Goal: Information Seeking & Learning: Learn about a topic

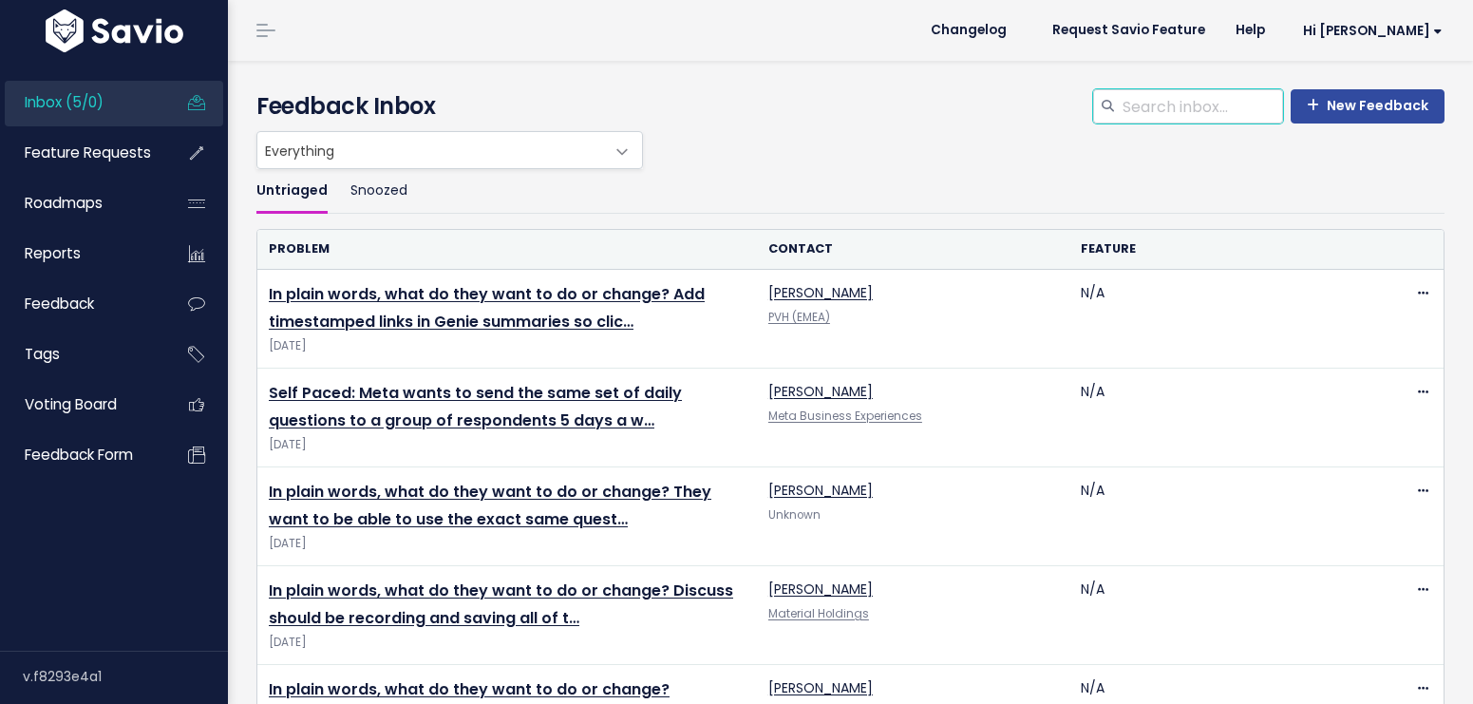
click at [1147, 110] on input "search" at bounding box center [1201, 106] width 162 height 34
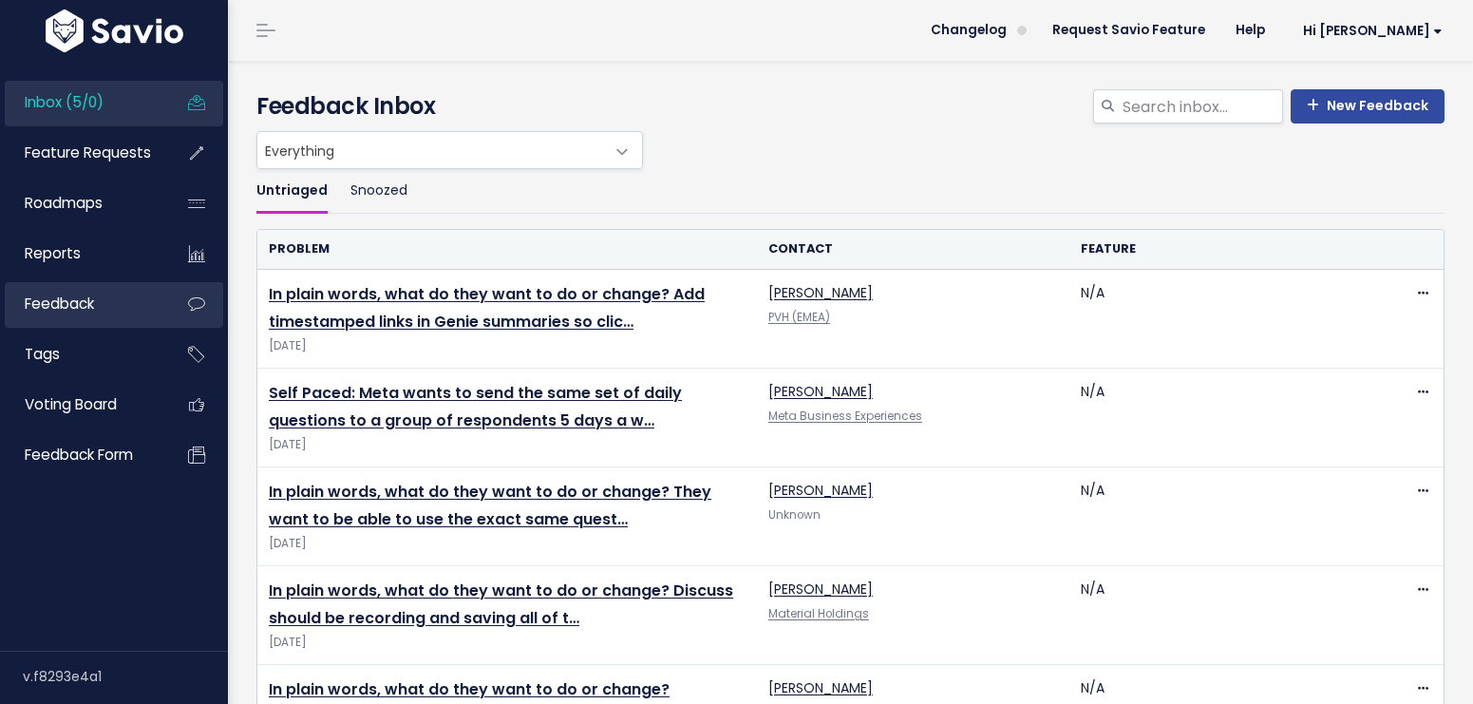
click at [66, 302] on span "Feedback" at bounding box center [59, 303] width 69 height 20
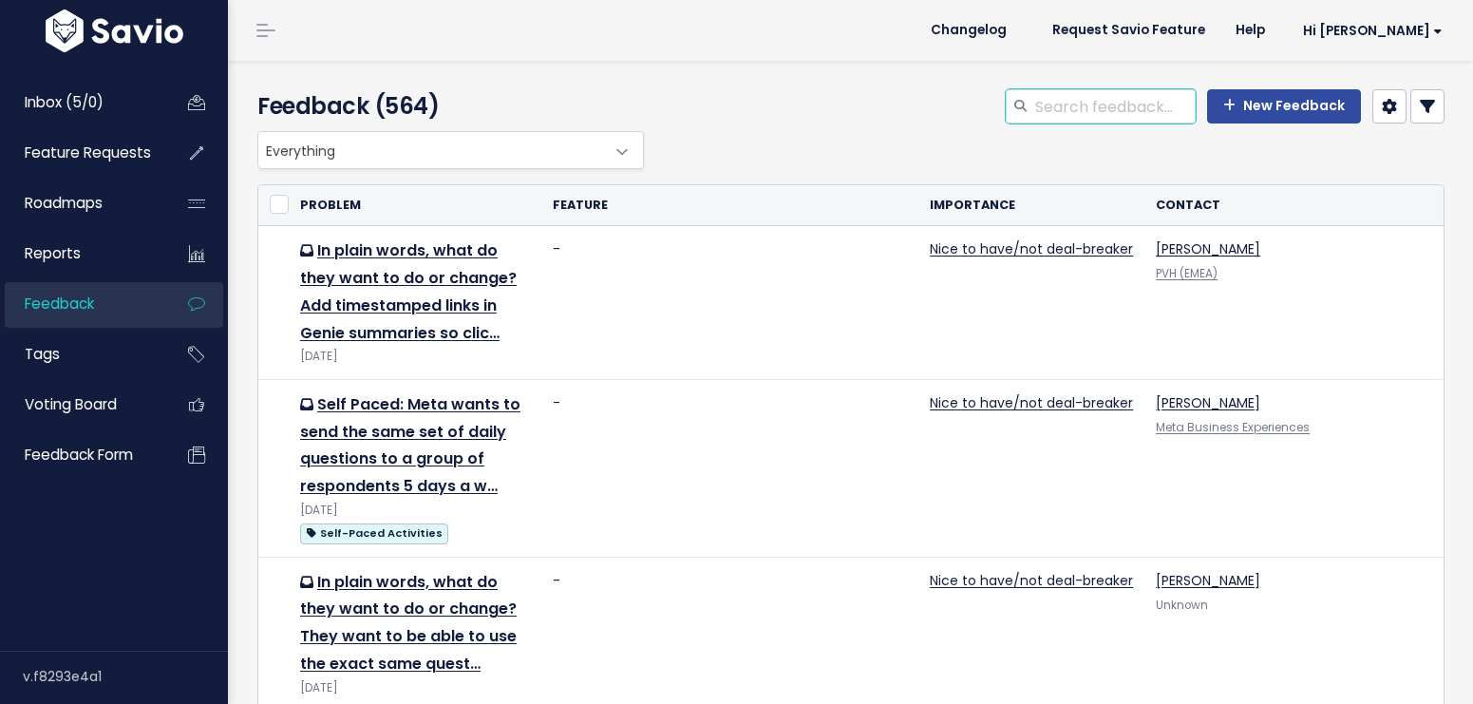
click at [1100, 106] on input "search" at bounding box center [1114, 106] width 162 height 34
type input "s"
type input "summary limit"
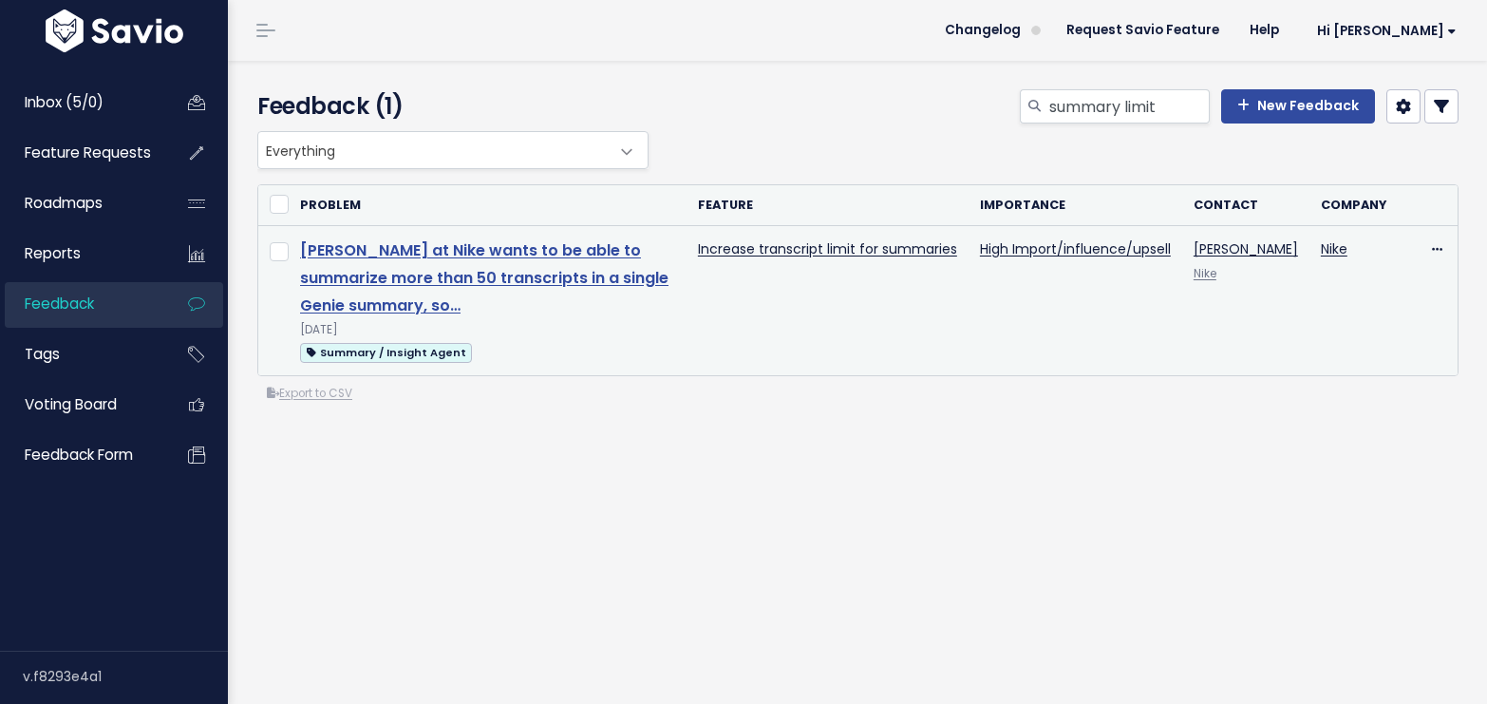
click at [441, 281] on link "[PERSON_NAME] at Nike wants to be able to summarize more than 50 transcripts in…" at bounding box center [484, 277] width 368 height 77
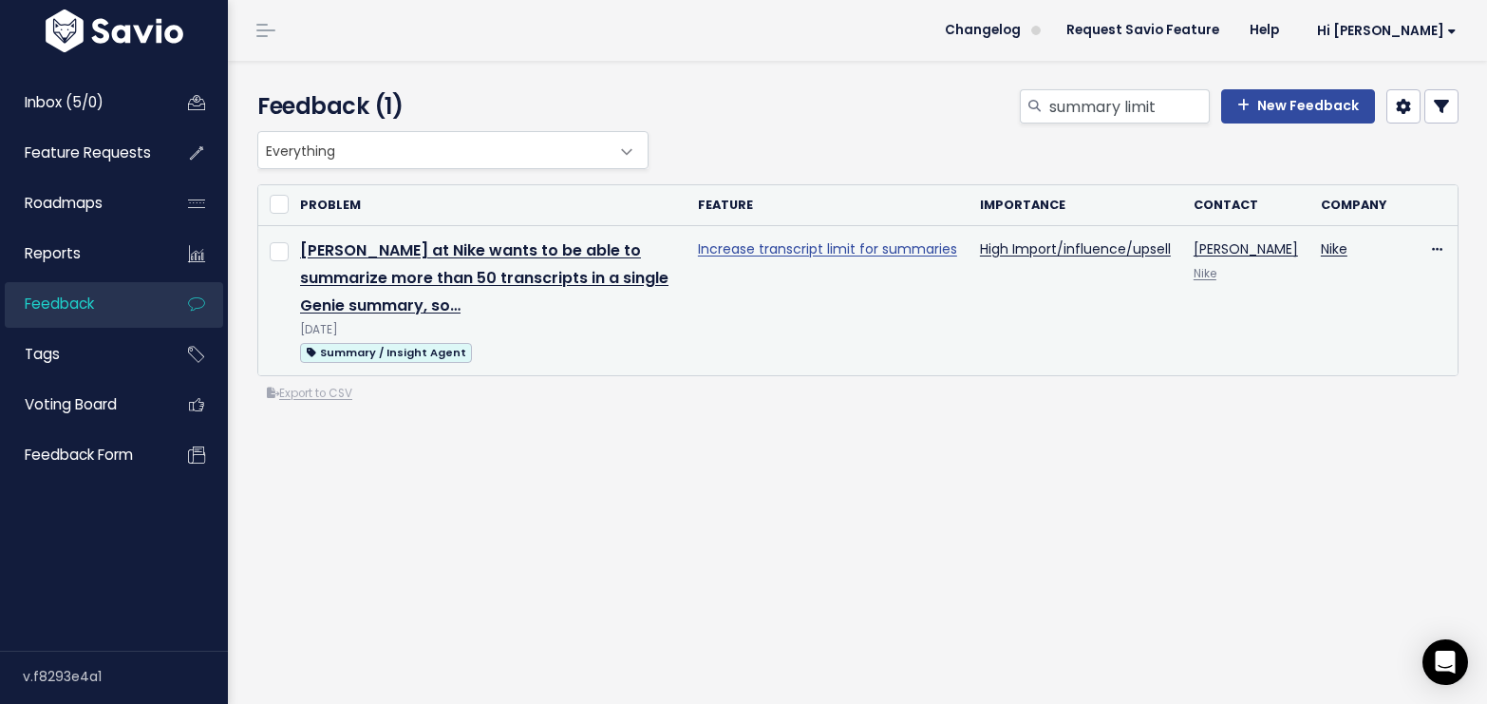
click at [828, 243] on link "Increase transcript limit for summaries" at bounding box center [827, 248] width 259 height 19
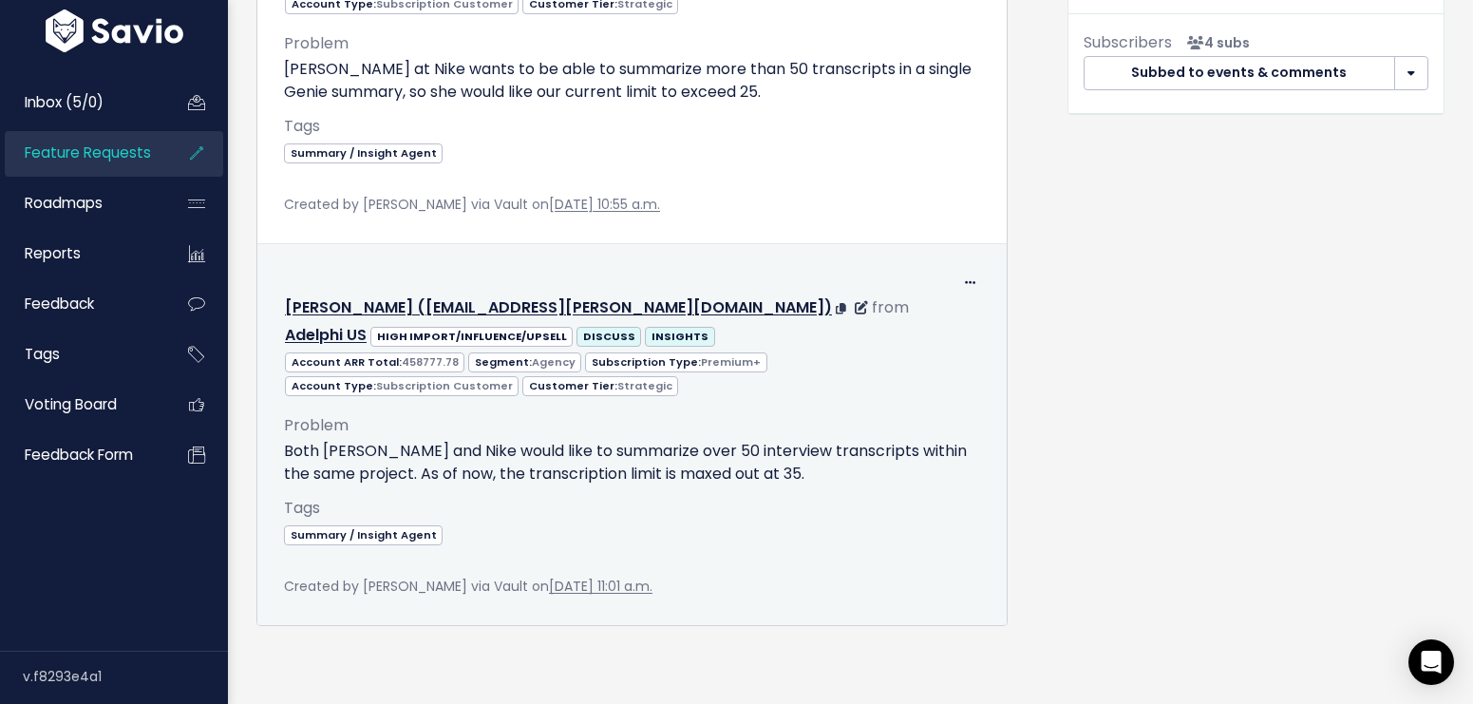
scroll to position [992, 0]
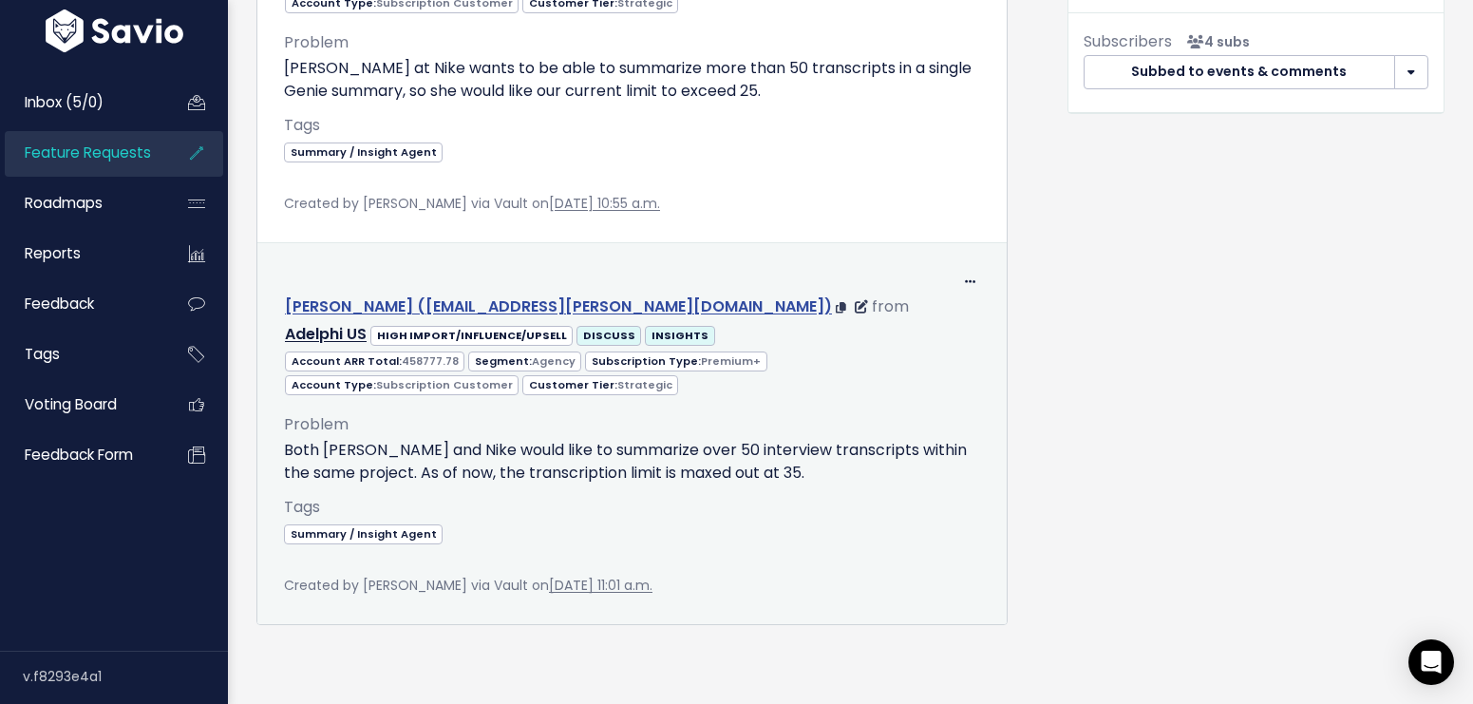
click at [325, 295] on link "Jelena Fehrenbach (jelena.fehrenbach@adelphigroup.com)" at bounding box center [558, 306] width 547 height 22
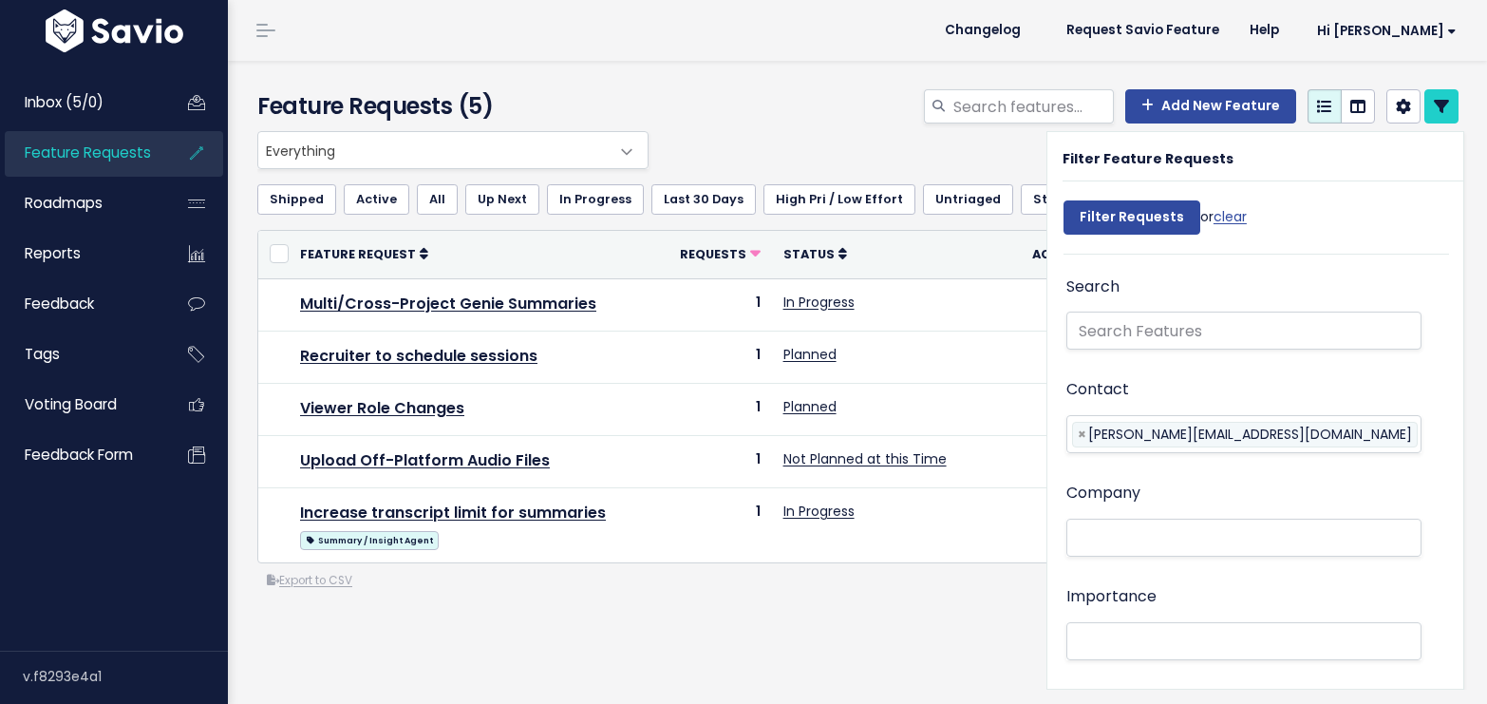
select select
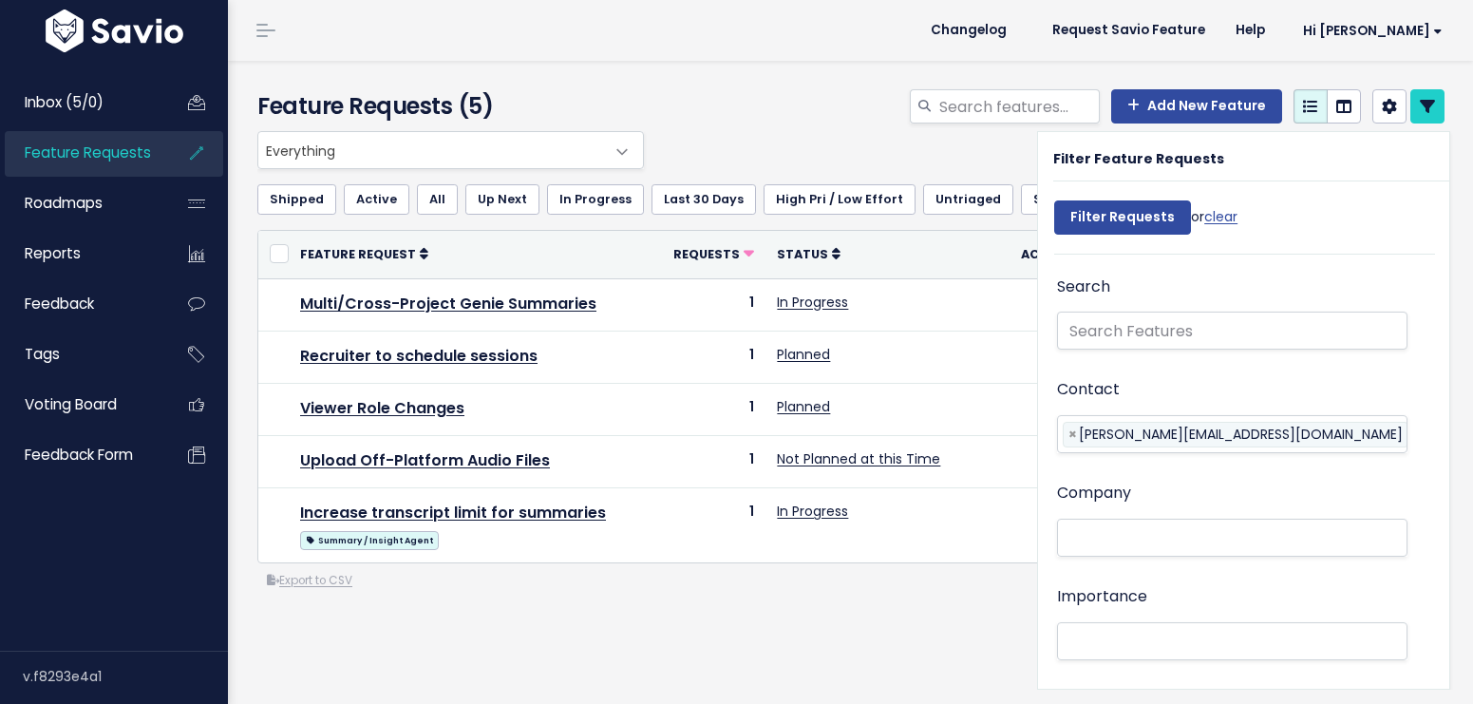
select select
click at [714, 123] on div "Add New Feature" at bounding box center [1053, 110] width 811 height 42
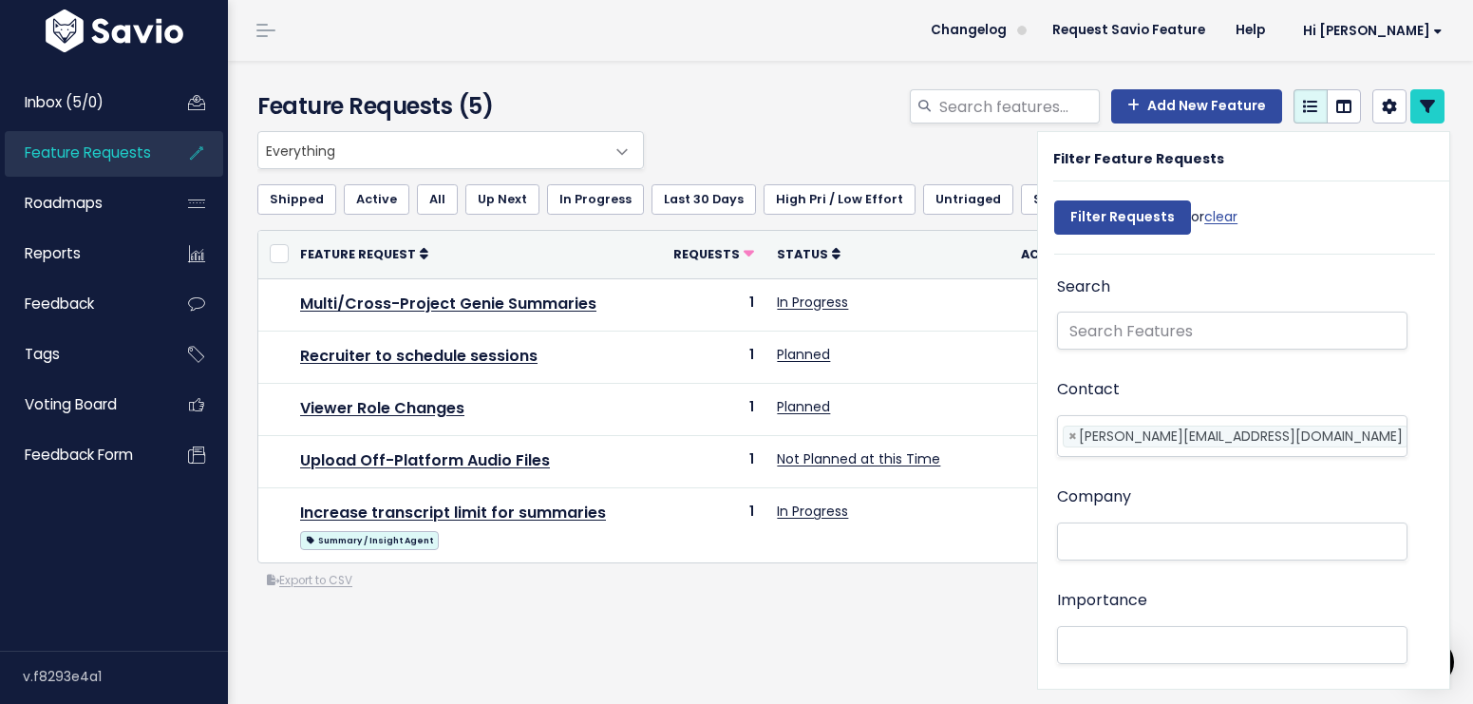
click at [727, 111] on div "Add New Feature" at bounding box center [1053, 110] width 811 height 42
